Goal: Task Accomplishment & Management: Use online tool/utility

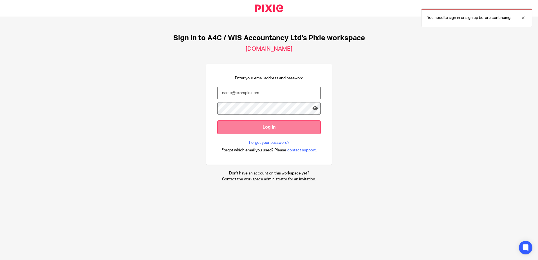
type input "[PERSON_NAME][EMAIL_ADDRESS][DOMAIN_NAME]"
click at [257, 126] on input "Log in" at bounding box center [269, 127] width 104 height 14
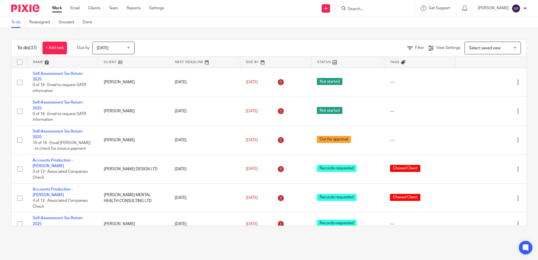
click at [129, 50] on div "Today Today" at bounding box center [113, 48] width 42 height 13
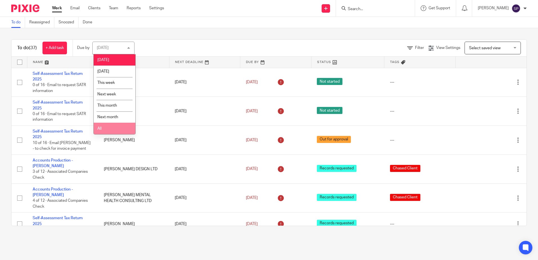
click at [111, 126] on li "All" at bounding box center [115, 129] width 42 height 12
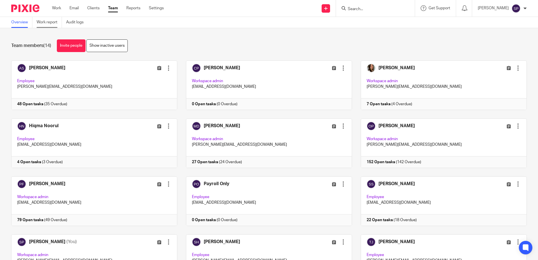
click at [54, 24] on link "Work report" at bounding box center [49, 22] width 25 height 11
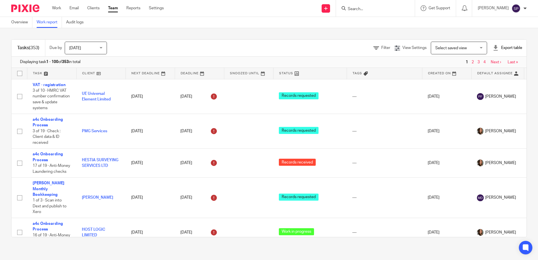
click at [103, 47] on div "[DATE] [DATE]" at bounding box center [86, 48] width 42 height 13
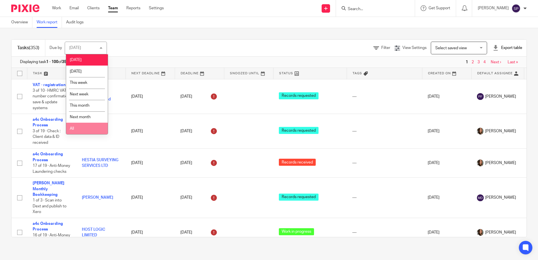
click at [92, 130] on li "All" at bounding box center [87, 129] width 42 height 12
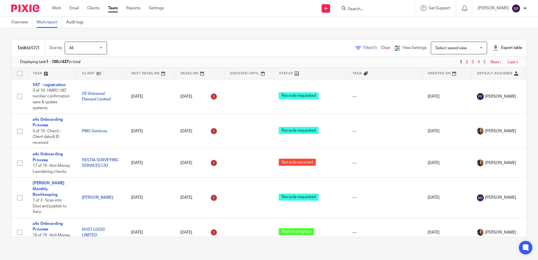
click at [363, 49] on span "Filter (1)" at bounding box center [372, 48] width 18 height 4
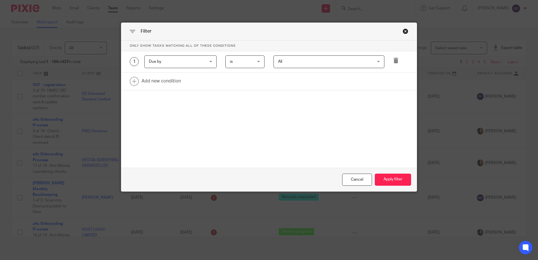
click at [206, 62] on div "Due by Due by" at bounding box center [180, 61] width 72 height 13
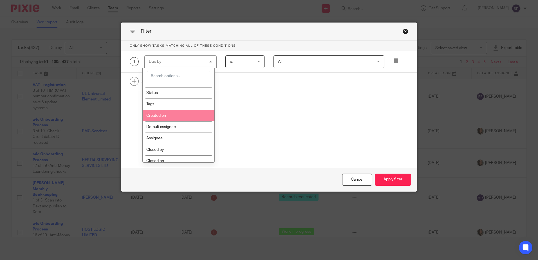
scroll to position [56, 0]
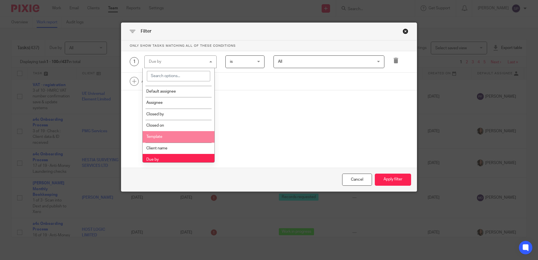
click at [191, 136] on li "Template" at bounding box center [179, 136] width 72 height 11
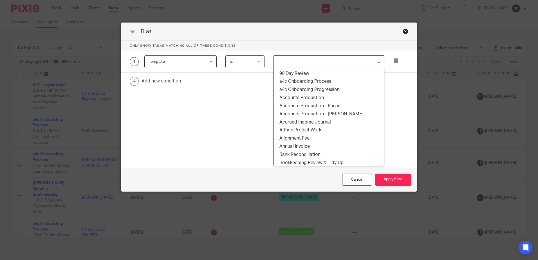
click at [295, 61] on input "Search for option" at bounding box center [327, 62] width 107 height 10
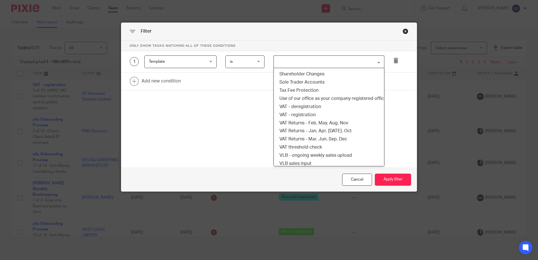
scroll to position [422, 0]
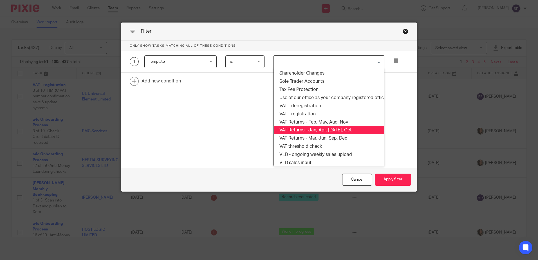
click at [305, 129] on li "VAT Returns - Jan, Apr, [DATE], Oct" at bounding box center [329, 130] width 110 height 8
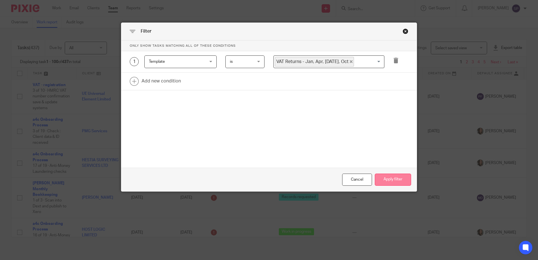
click at [388, 177] on button "Apply filter" at bounding box center [393, 180] width 36 height 12
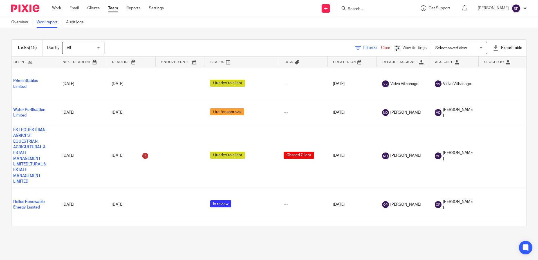
scroll to position [0, 69]
